Goal: Task Accomplishment & Management: Manage account settings

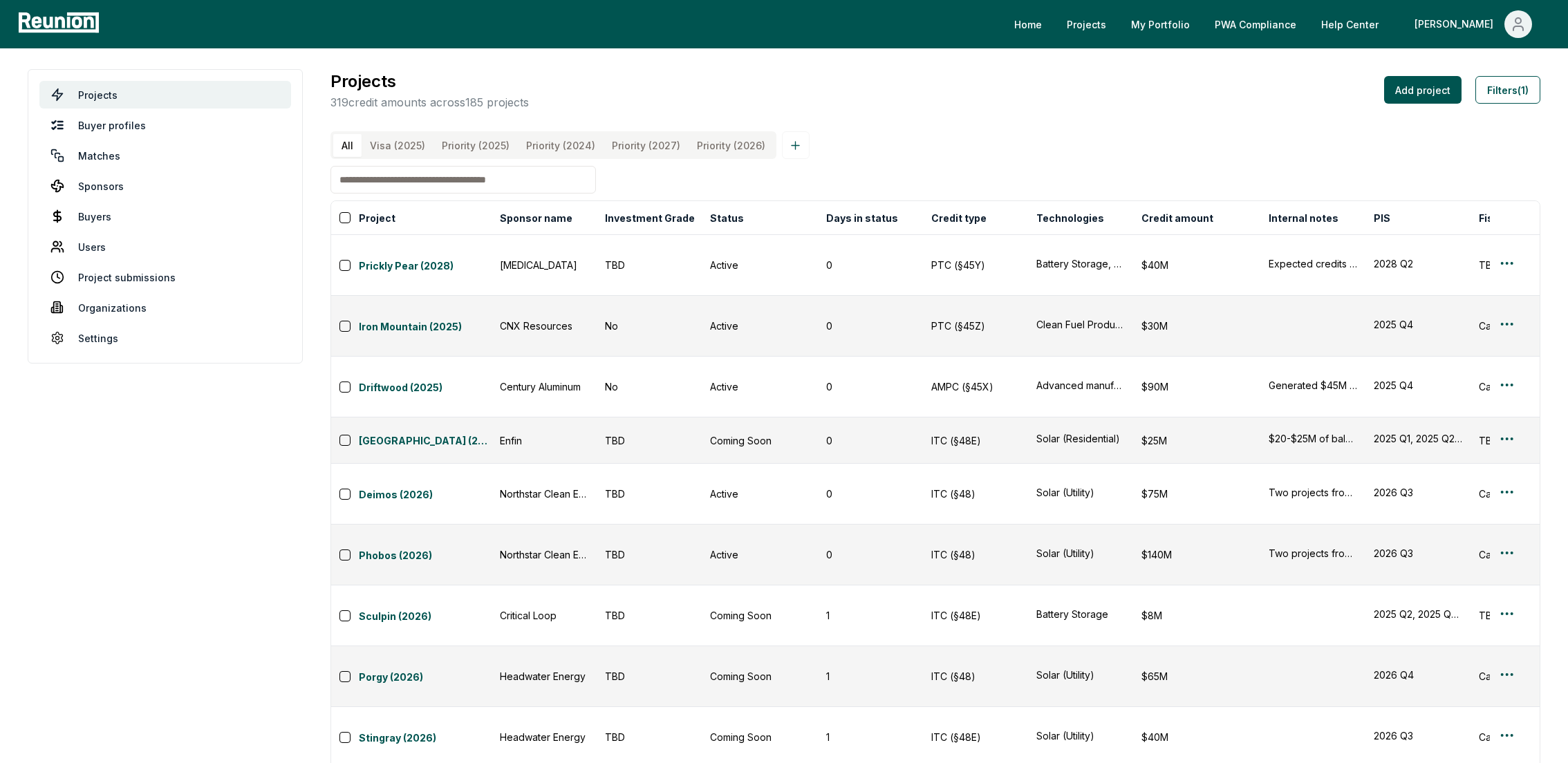
click at [419, 183] on input at bounding box center [463, 180] width 266 height 28
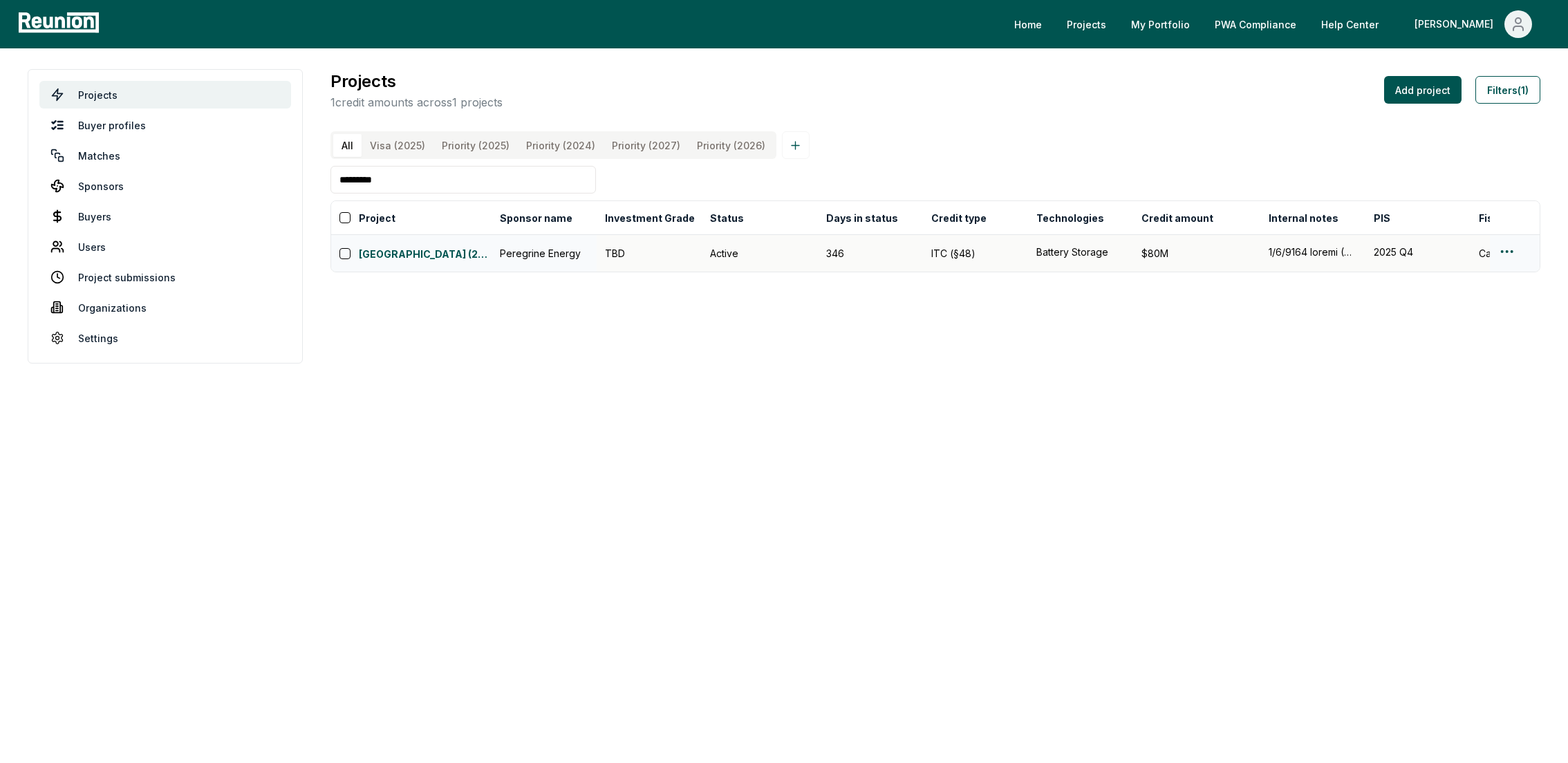
type input "*********"
click at [1510, 249] on html "Please visit us on your desktop We're working on making our marketplace mobile-…" at bounding box center [784, 382] width 1568 height 763
click at [1451, 305] on div "Edit" at bounding box center [1491, 307] width 132 height 23
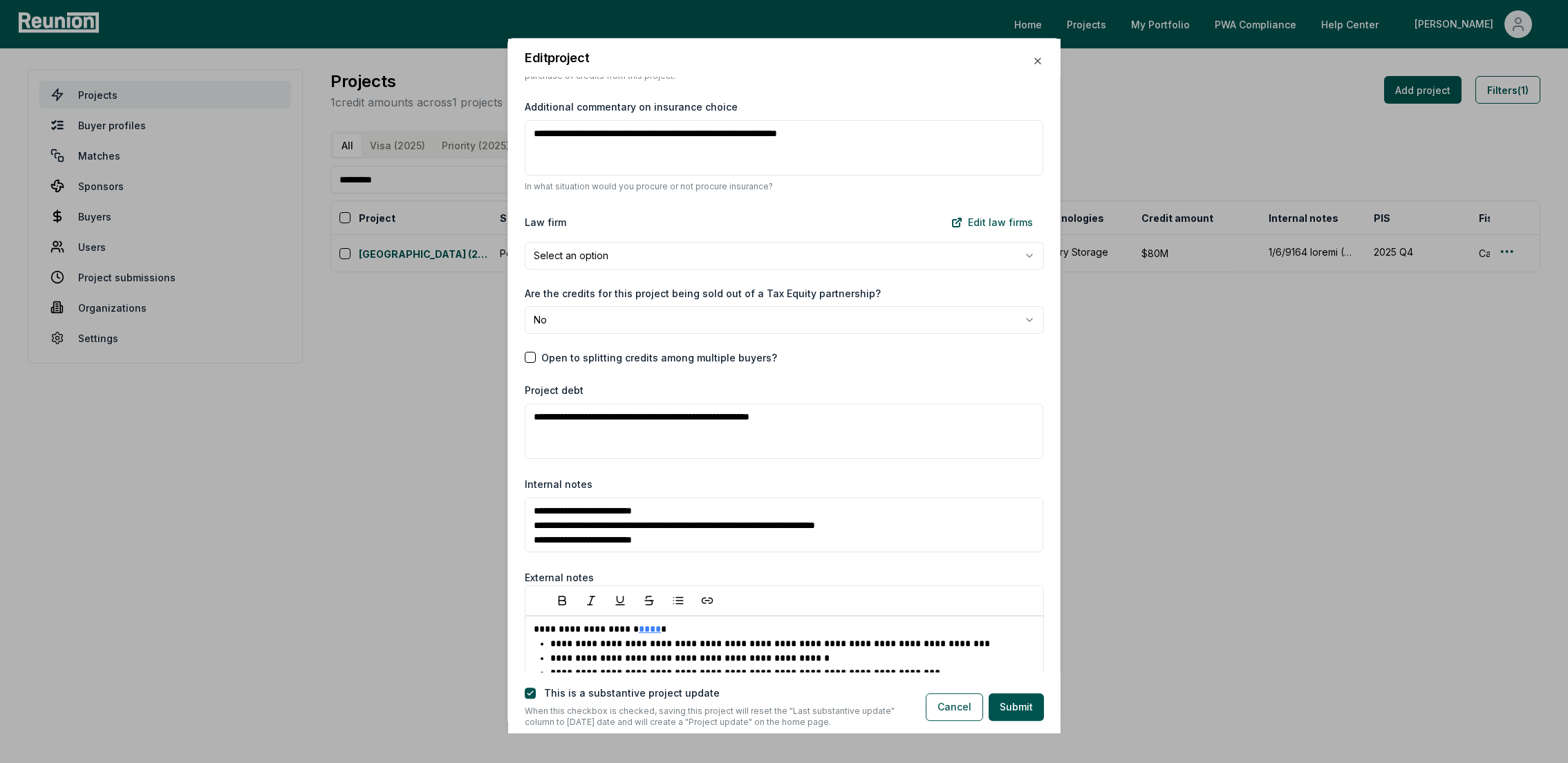
scroll to position [1758, 0]
click at [766, 530] on textarea "Internal notes" at bounding box center [784, 525] width 518 height 55
click at [531, 508] on textarea "Internal notes" at bounding box center [784, 525] width 518 height 55
click at [767, 508] on textarea "Internal notes" at bounding box center [784, 525] width 518 height 55
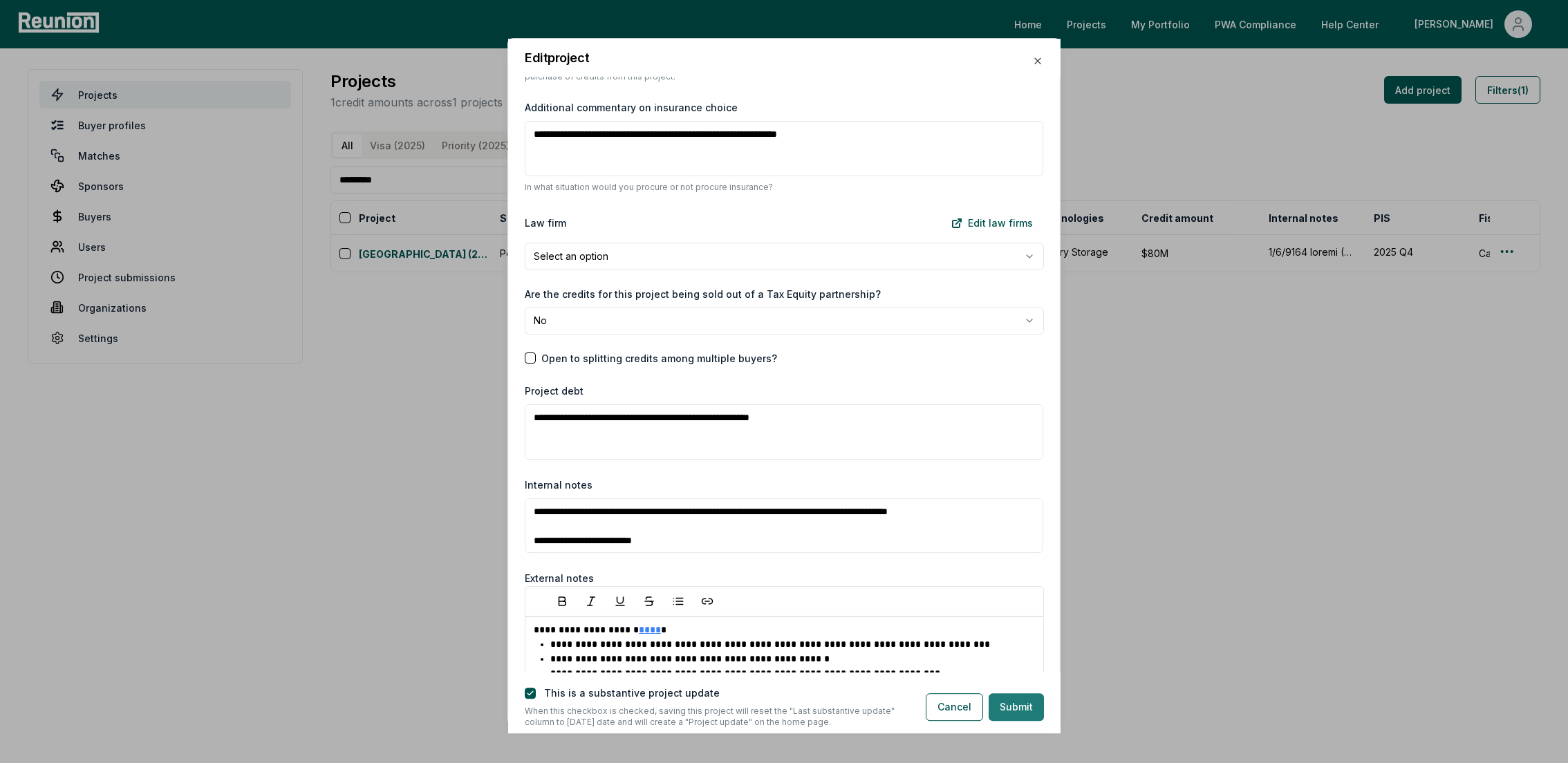
type textarea "**********"
click at [1020, 706] on button "Submit" at bounding box center [1016, 707] width 55 height 28
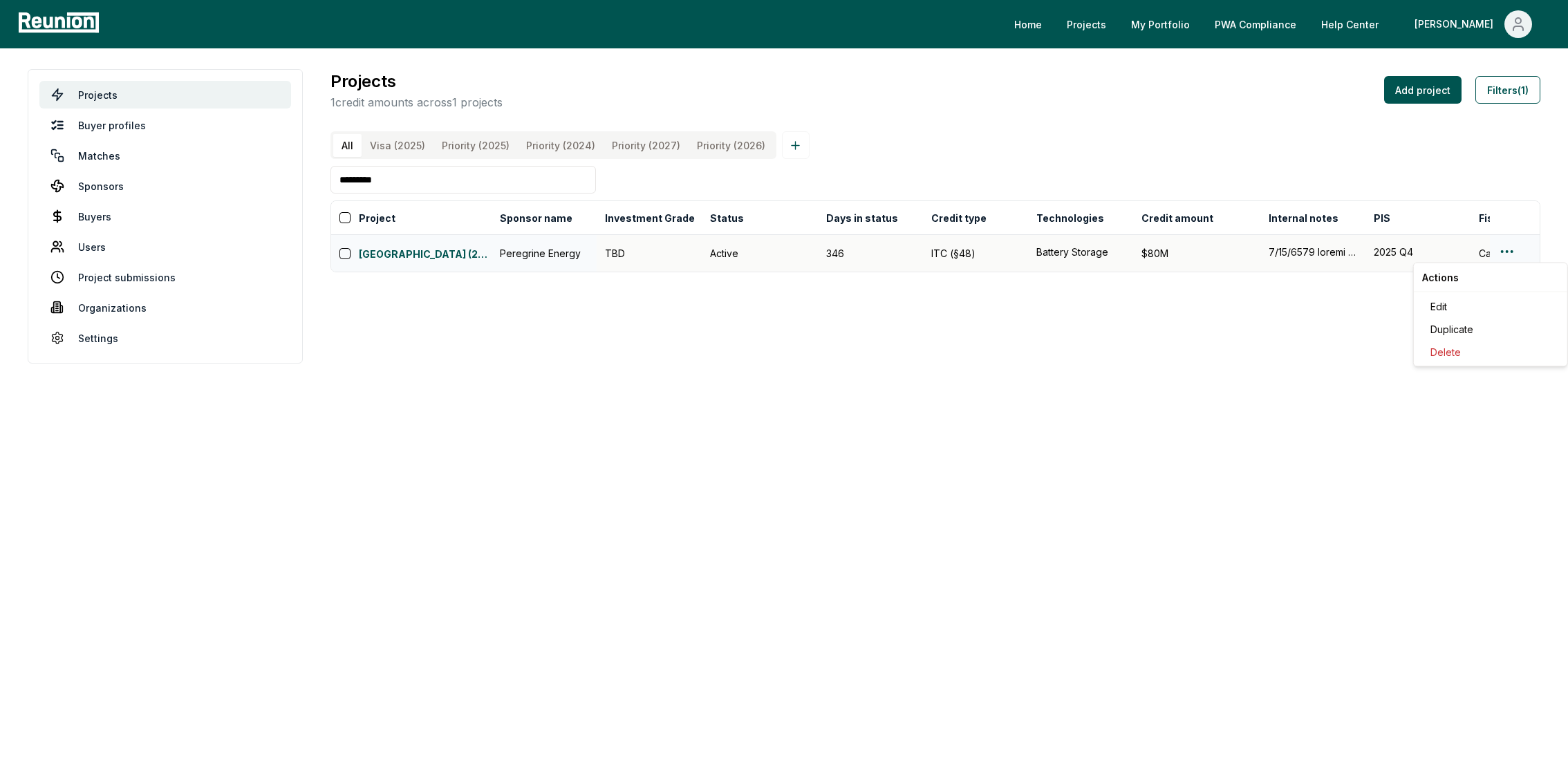
click at [1506, 245] on html "Please visit us on your desktop We're working on making our marketplace mobile-…" at bounding box center [784, 382] width 1568 height 763
click at [1197, 387] on html "Please visit us on your desktop We're working on making our marketplace mobile-…" at bounding box center [784, 382] width 1568 height 763
click at [406, 242] on td "[GEOGRAPHIC_DATA] (2025)" at bounding box center [411, 253] width 160 height 37
click at [405, 252] on link "[GEOGRAPHIC_DATA] (2025)" at bounding box center [424, 255] width 132 height 16
click at [1509, 253] on html "Please visit us on your desktop We're working on making our marketplace mobile-…" at bounding box center [784, 382] width 1568 height 763
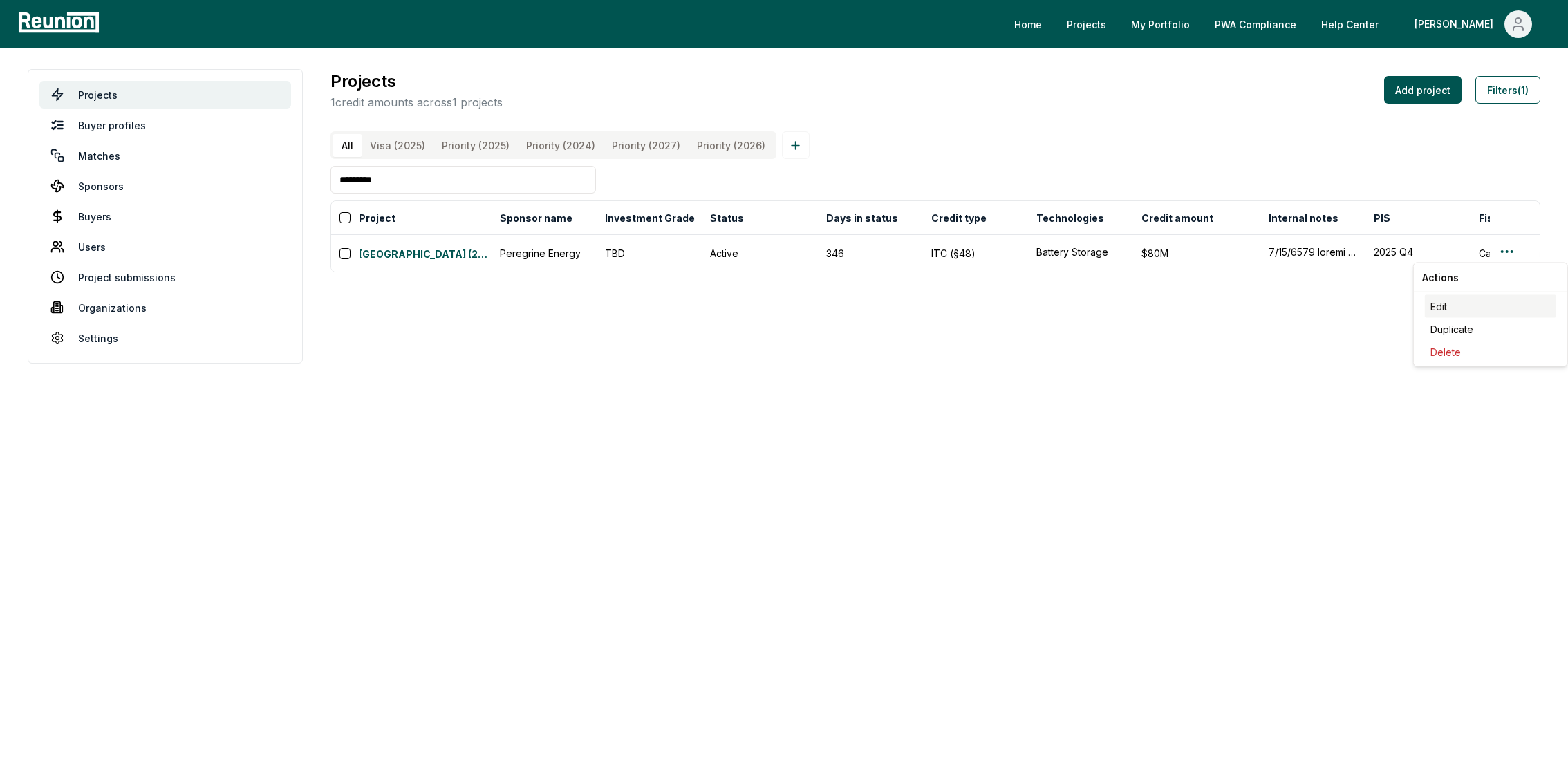
click at [1445, 301] on div "Edit" at bounding box center [1491, 307] width 132 height 23
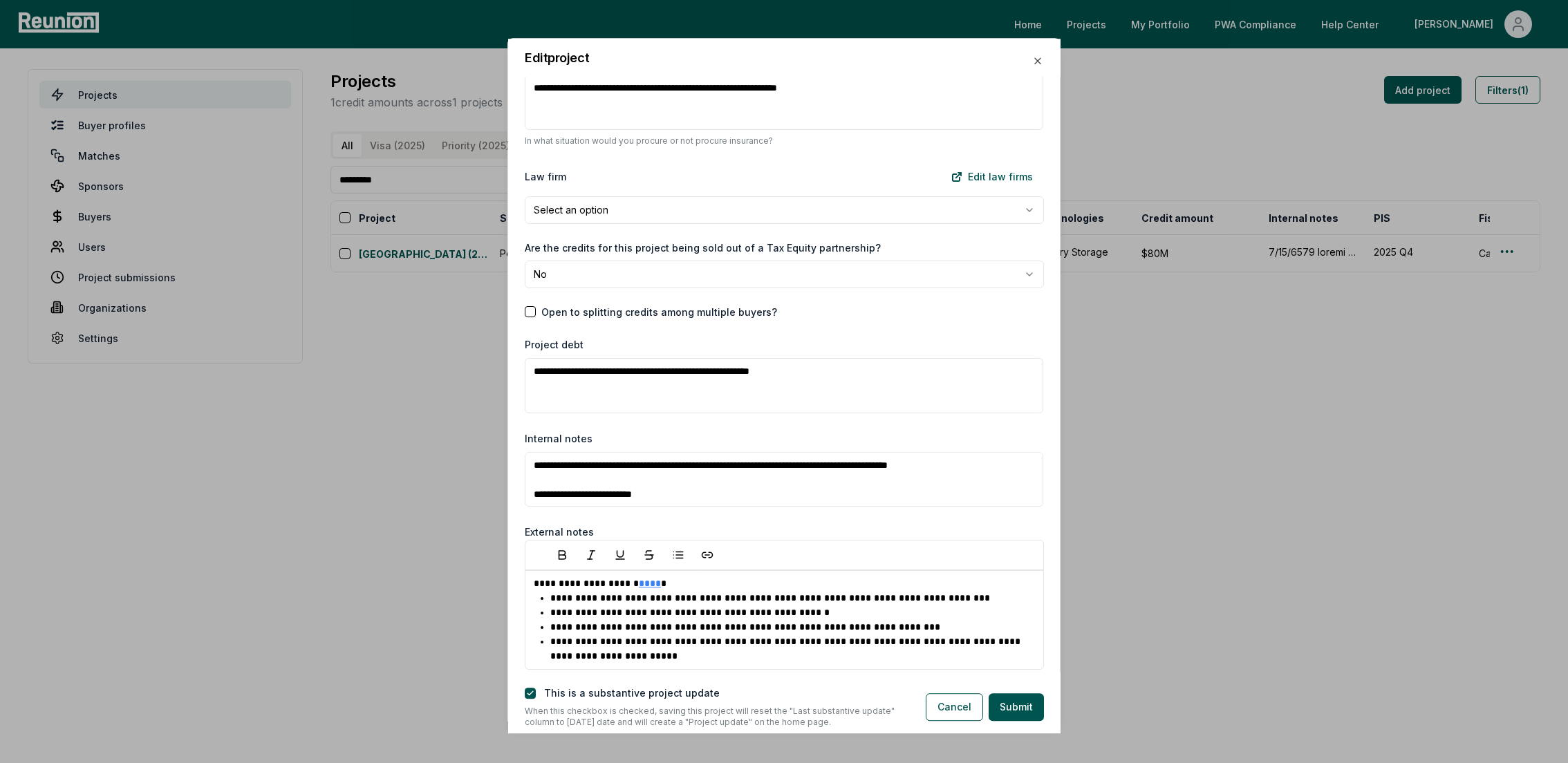
scroll to position [1806, 0]
click at [1000, 463] on textarea "Internal notes" at bounding box center [784, 477] width 518 height 55
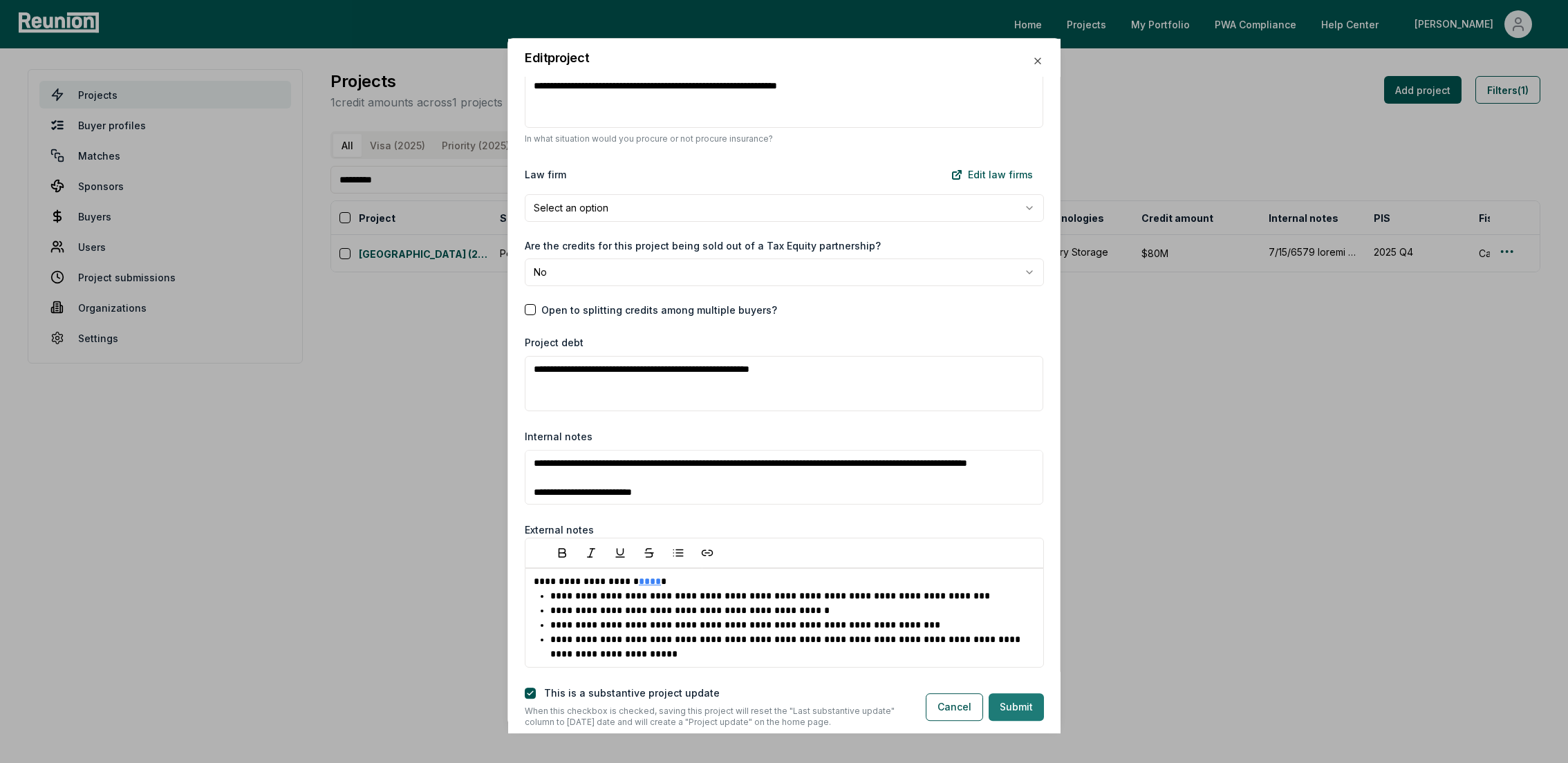
type textarea "**********"
click at [1020, 707] on button "Submit" at bounding box center [1016, 707] width 55 height 28
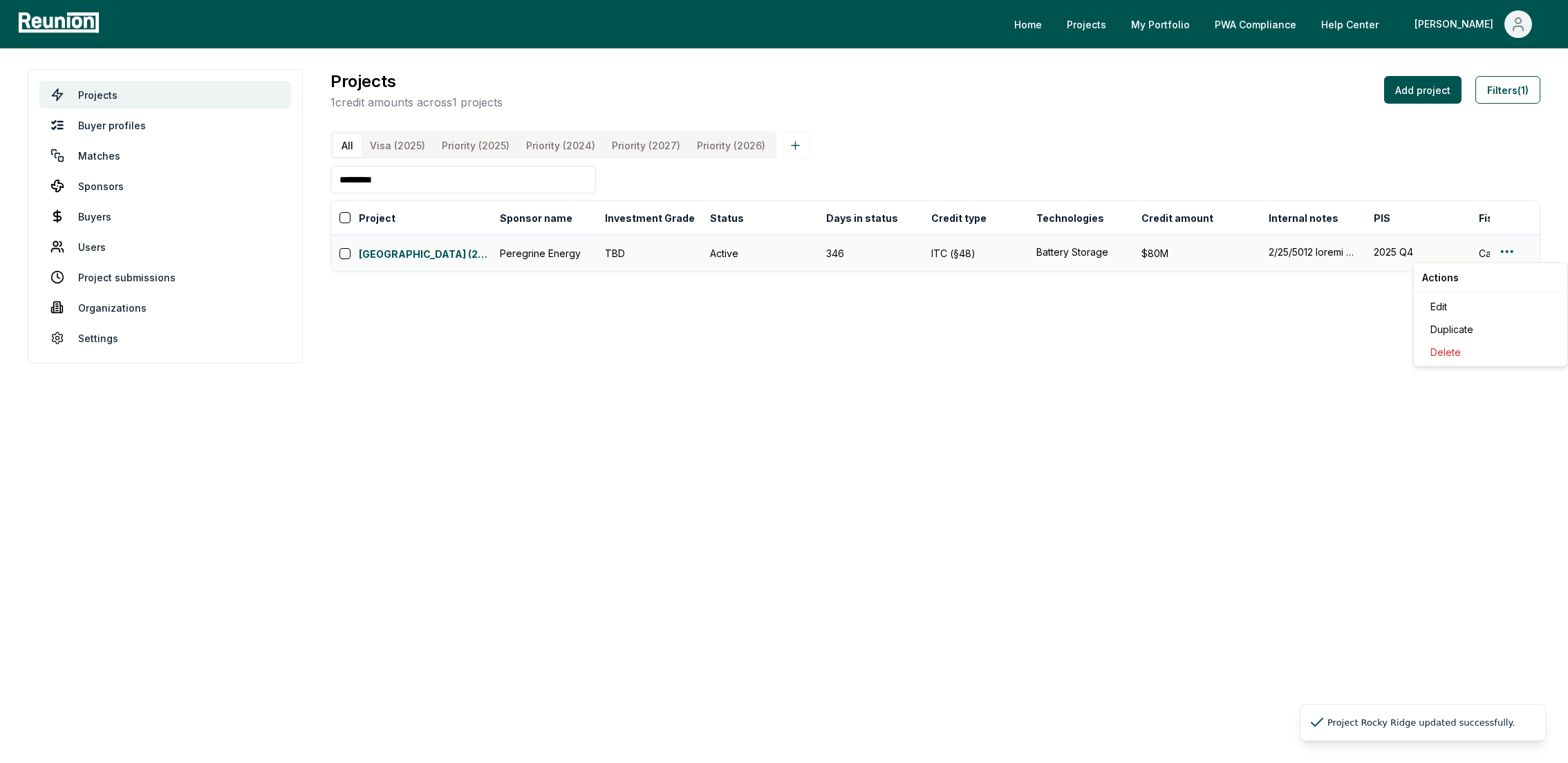
click at [1511, 253] on html "Please visit us on your desktop We're working on making our marketplace mobile-…" at bounding box center [784, 382] width 1568 height 763
click at [1465, 305] on div "Edit" at bounding box center [1491, 307] width 132 height 23
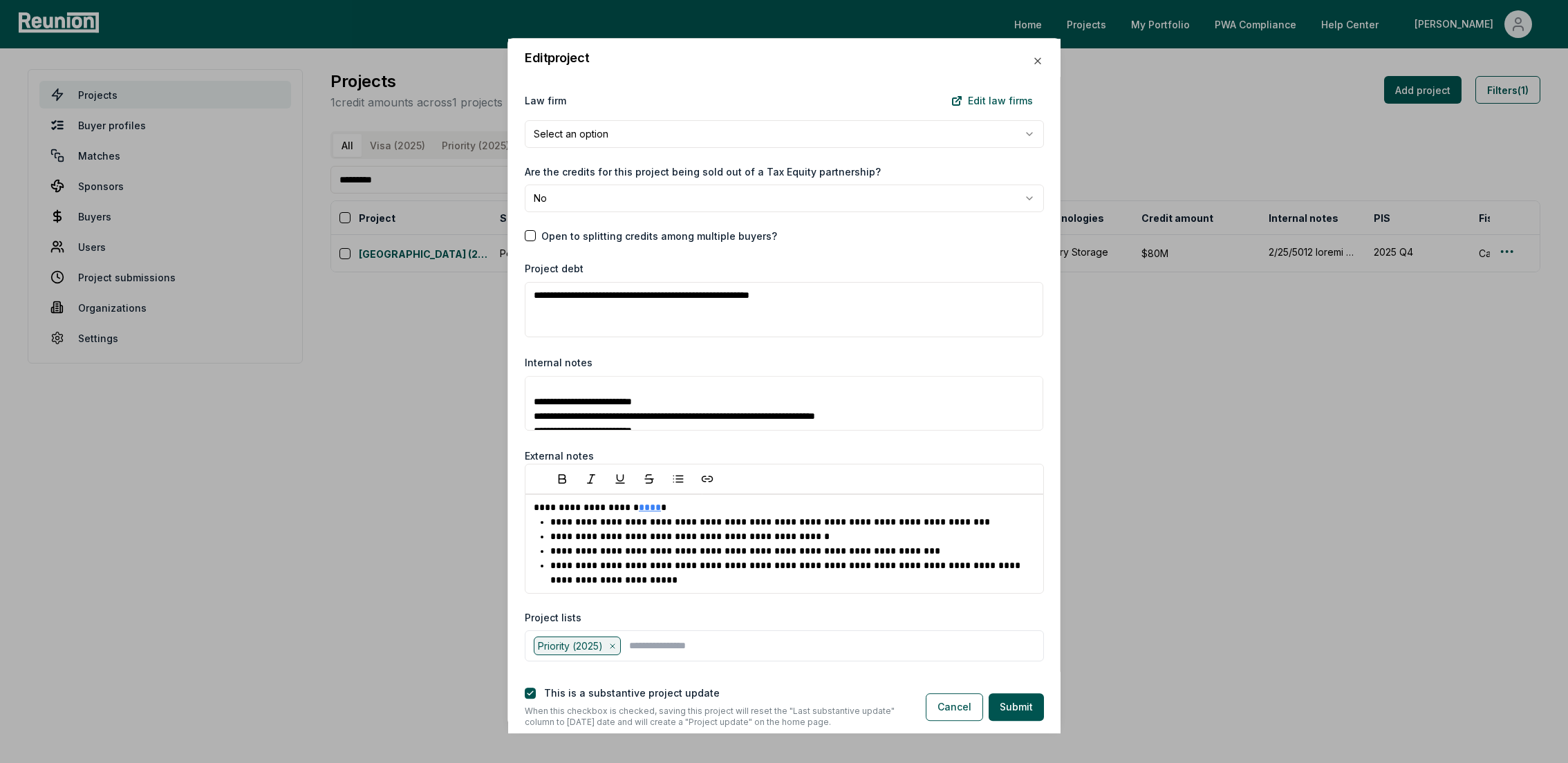
scroll to position [0, 0]
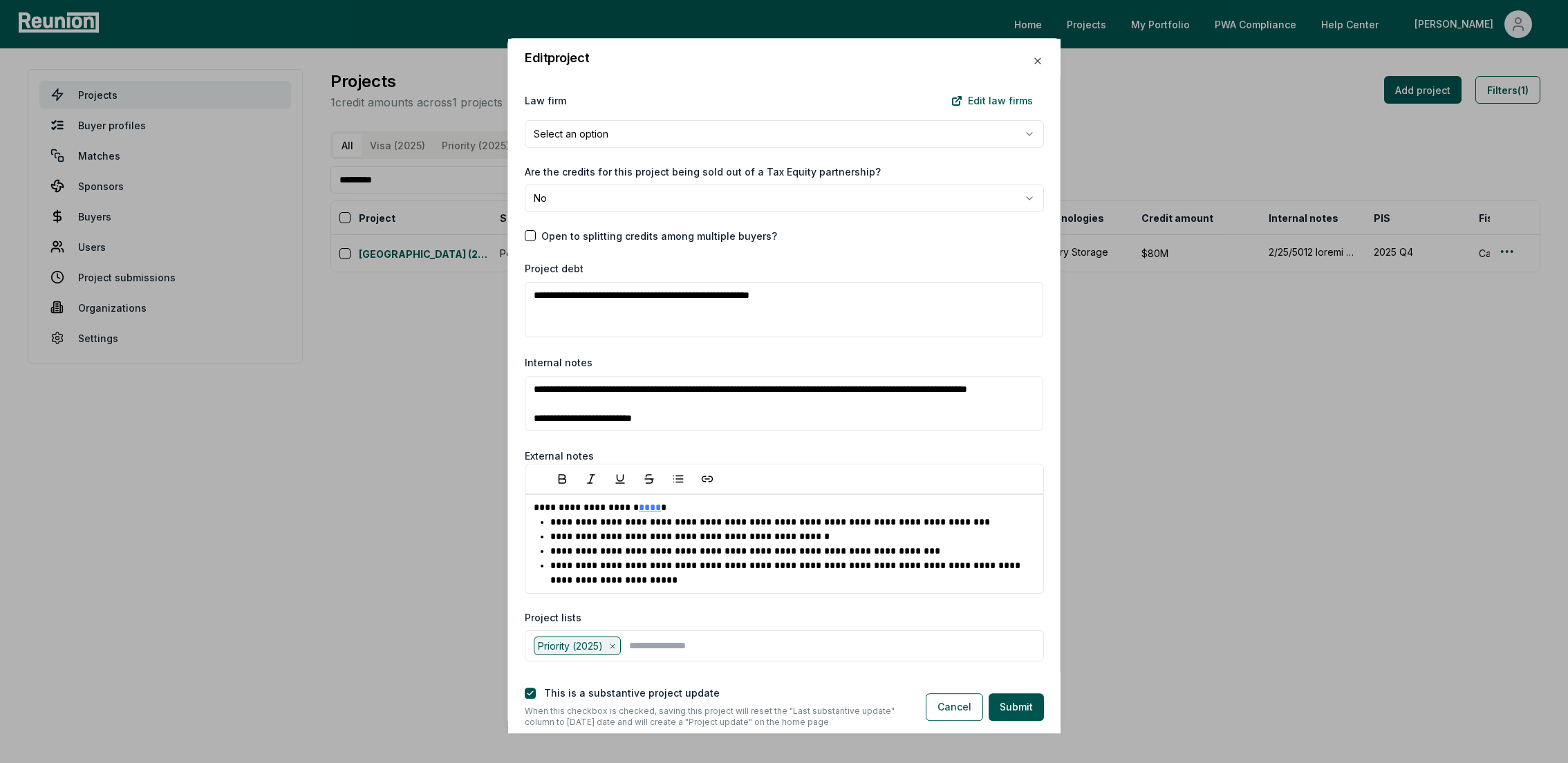
drag, startPoint x: 538, startPoint y: 400, endPoint x: 572, endPoint y: 400, distance: 34.0
click at [571, 400] on textarea "Internal notes" at bounding box center [784, 403] width 518 height 55
type textarea "**********"
click at [533, 691] on button "button" at bounding box center [530, 692] width 11 height 11
click at [1018, 705] on button "Submit" at bounding box center [1016, 707] width 55 height 28
